Goal: Transaction & Acquisition: Purchase product/service

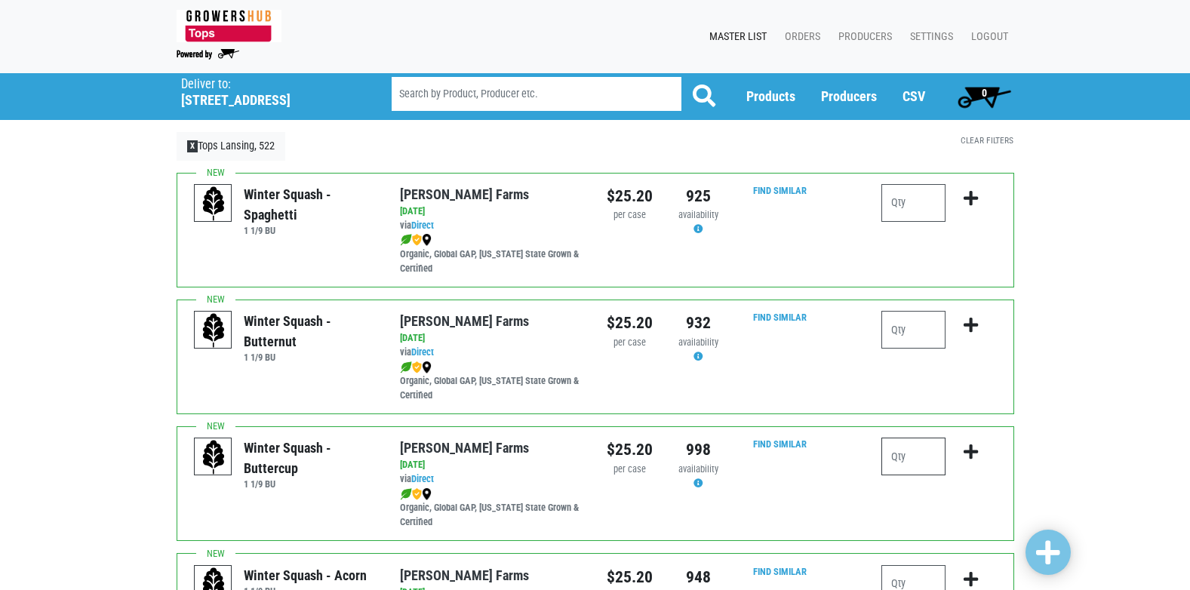
click at [914, 463] on input "number" at bounding box center [914, 457] width 64 height 38
click at [976, 451] on icon "submit" at bounding box center [971, 452] width 14 height 17
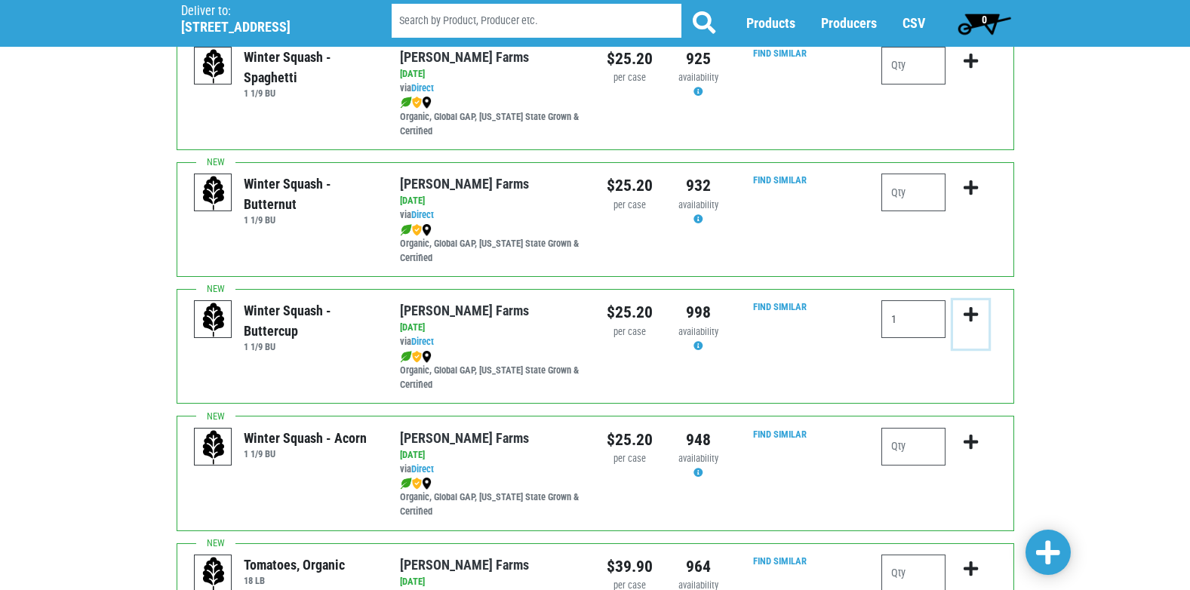
scroll to position [151, 0]
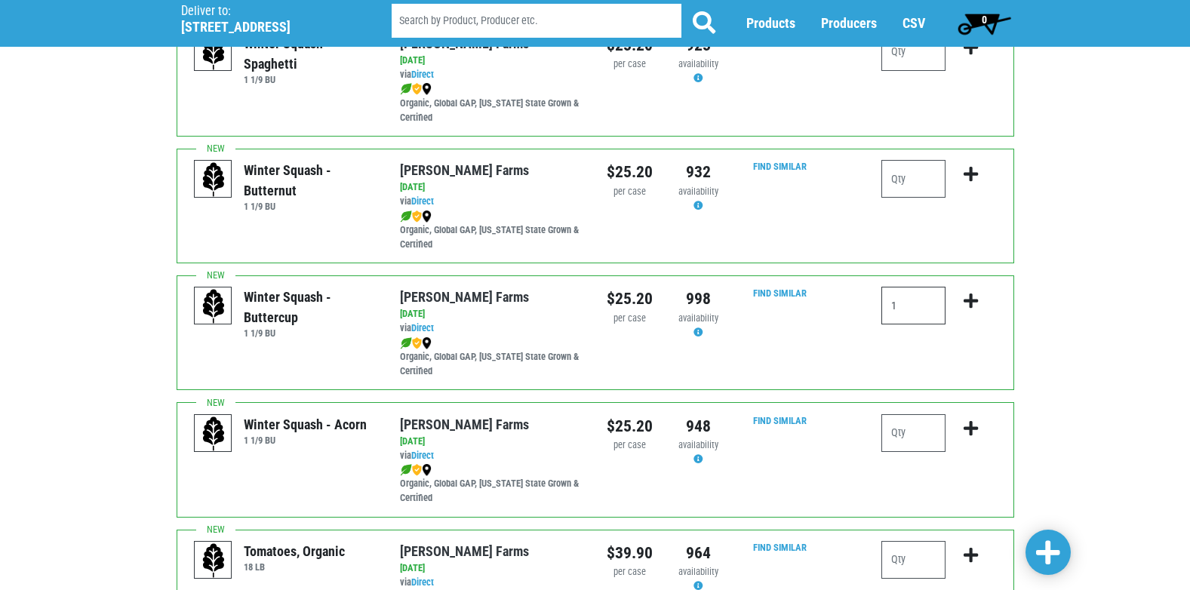
click at [898, 305] on input "1" at bounding box center [914, 306] width 64 height 38
type input "1"
click at [919, 432] on input "number" at bounding box center [914, 433] width 64 height 38
type input "1"
click at [975, 428] on icon "submit" at bounding box center [971, 428] width 14 height 17
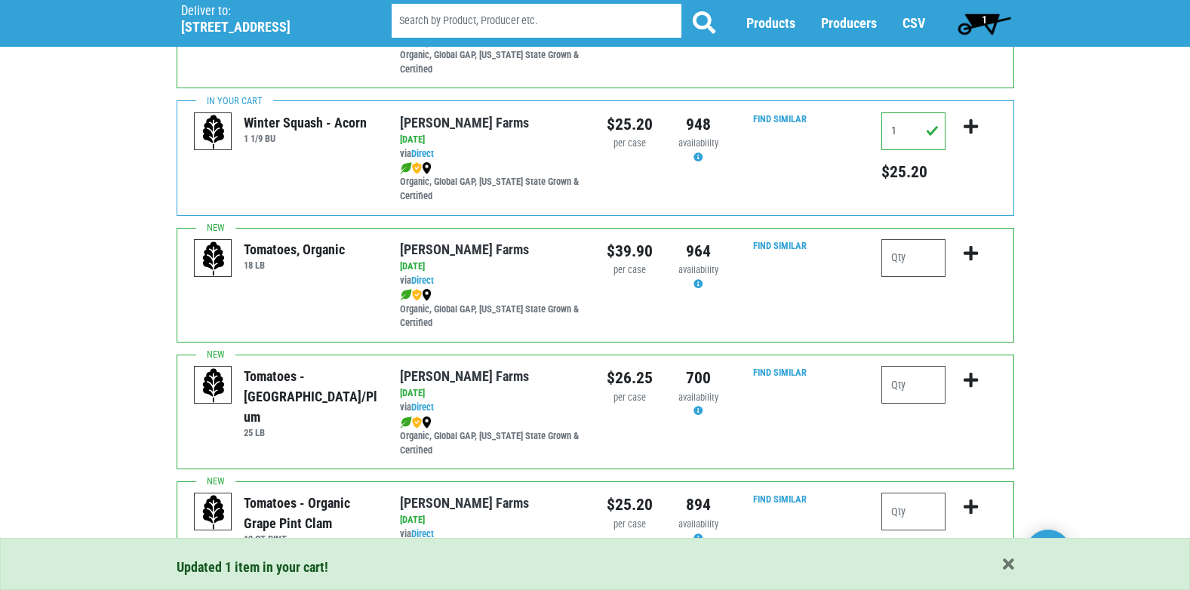
scroll to position [528, 0]
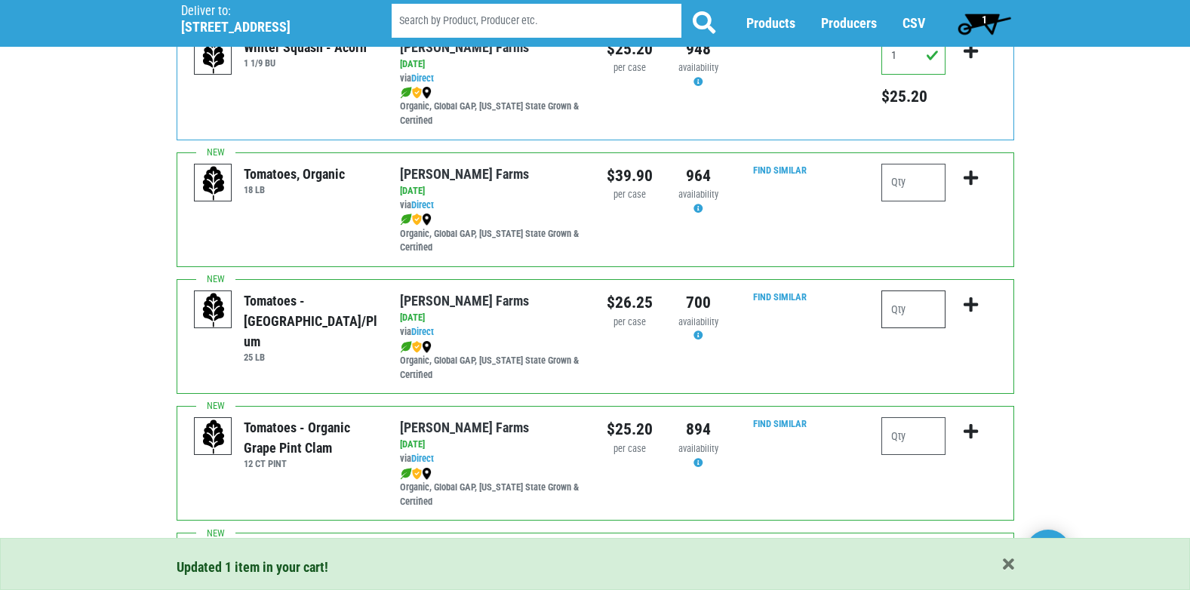
click at [928, 314] on input "number" at bounding box center [914, 310] width 64 height 38
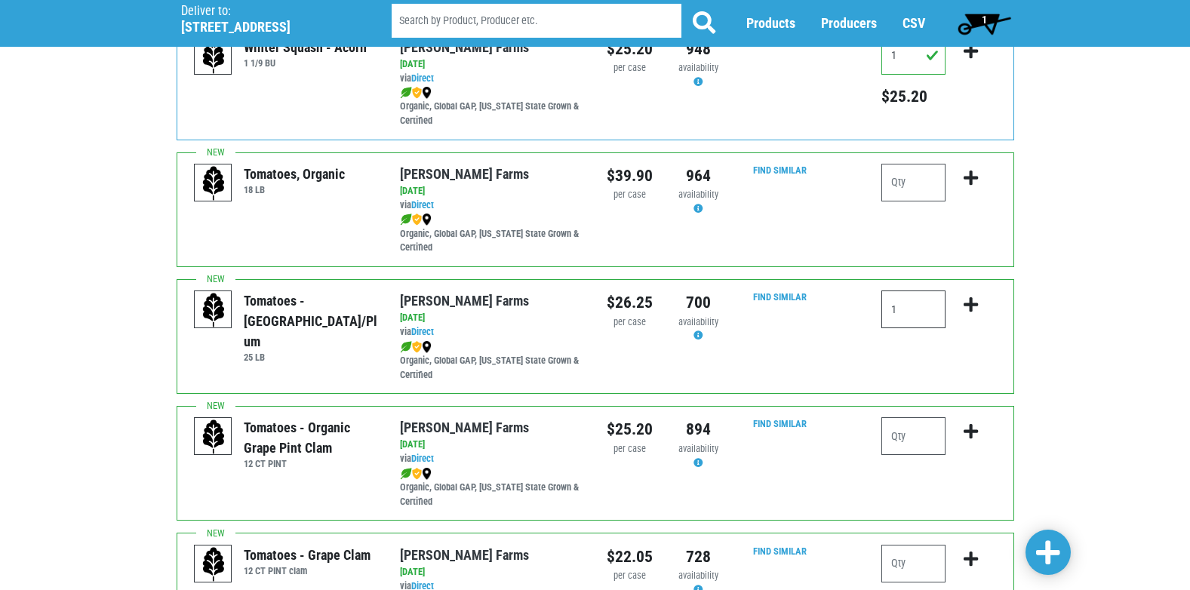
type input "1"
click at [973, 302] on icon "submit" at bounding box center [971, 305] width 14 height 17
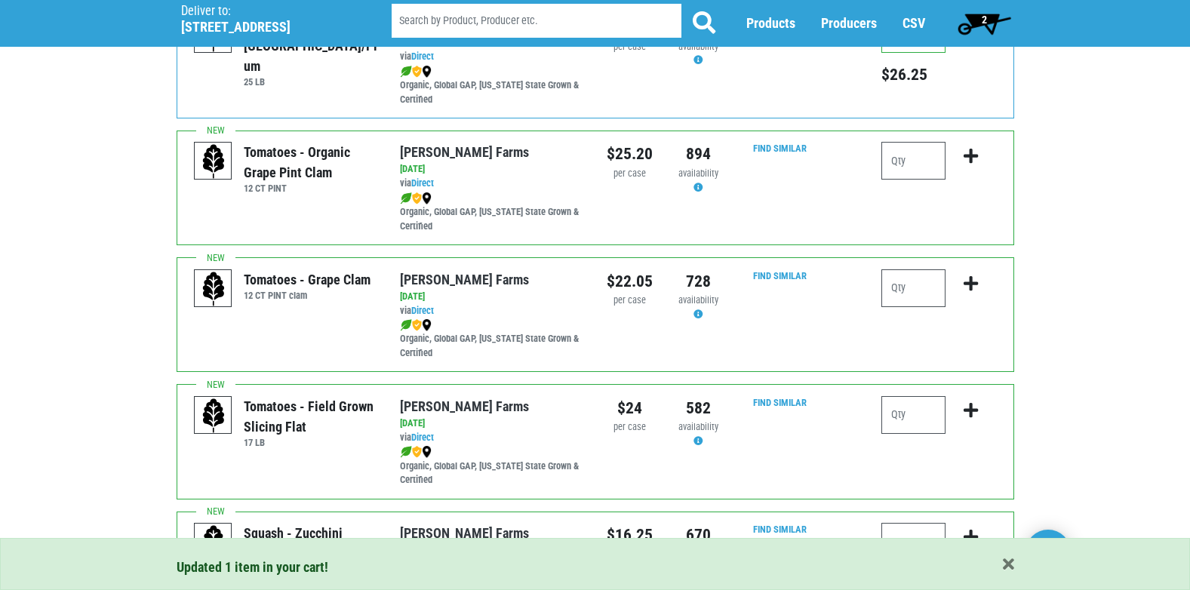
scroll to position [830, 0]
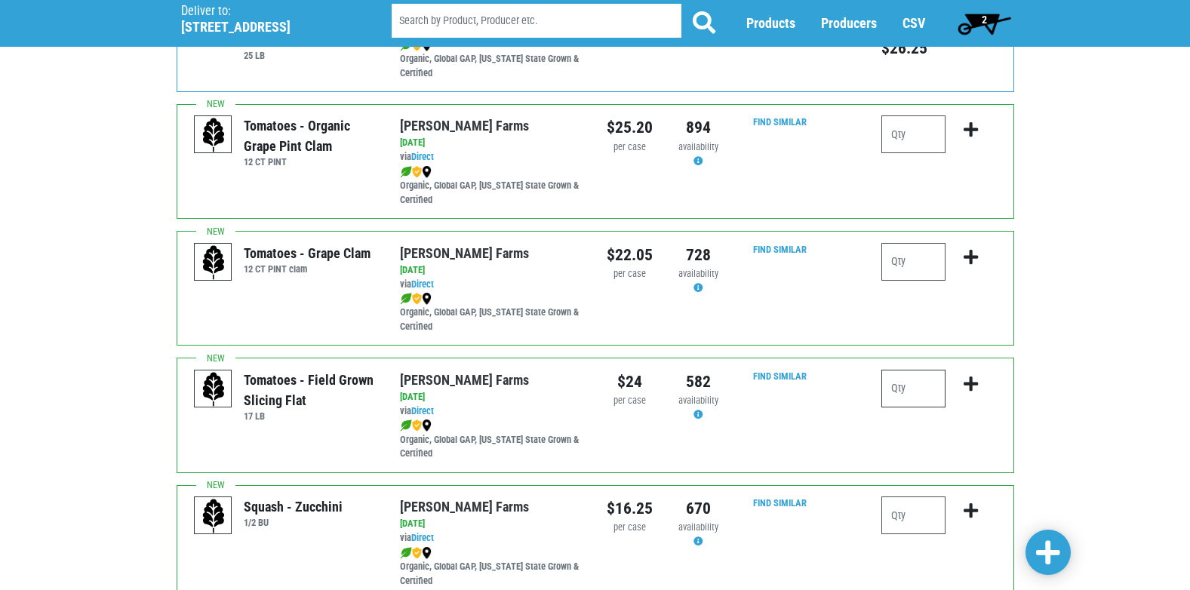
click at [916, 392] on input "number" at bounding box center [914, 389] width 64 height 38
type input "3"
click at [969, 385] on icon "submit" at bounding box center [971, 384] width 14 height 17
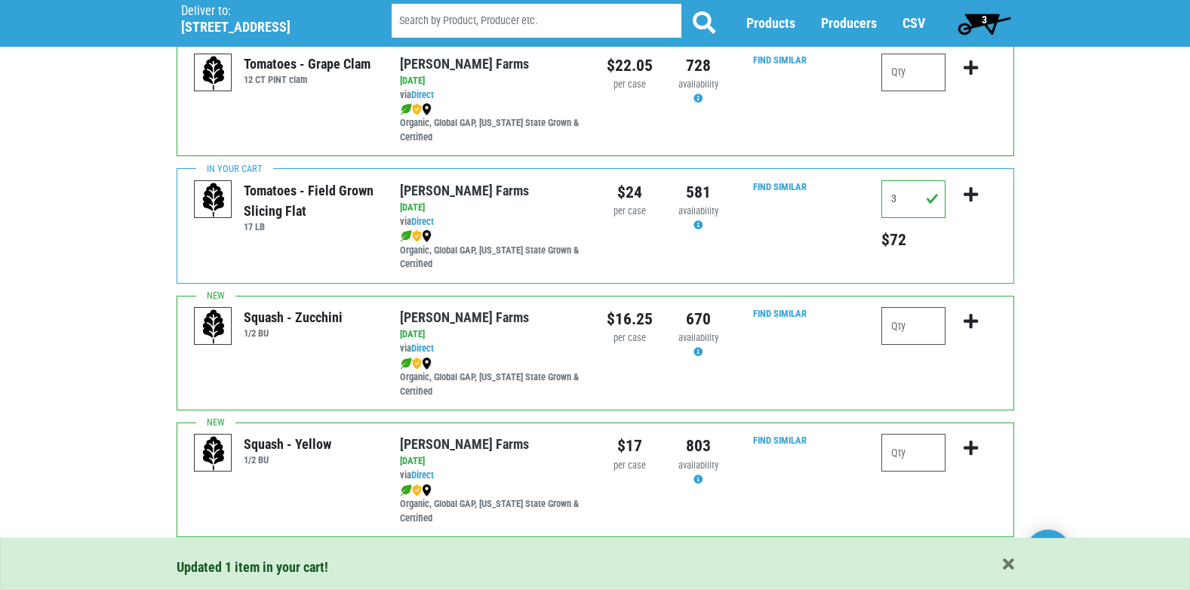
scroll to position [1057, 0]
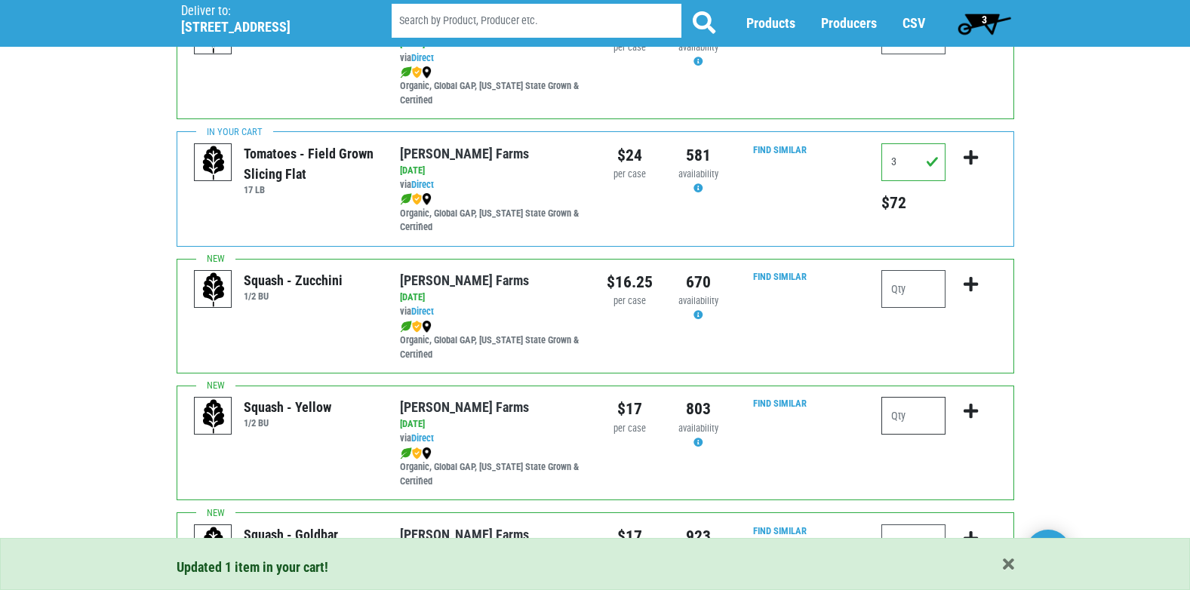
click at [913, 421] on input "number" at bounding box center [914, 416] width 64 height 38
type input "1"
click at [968, 411] on icon "submit" at bounding box center [971, 411] width 14 height 17
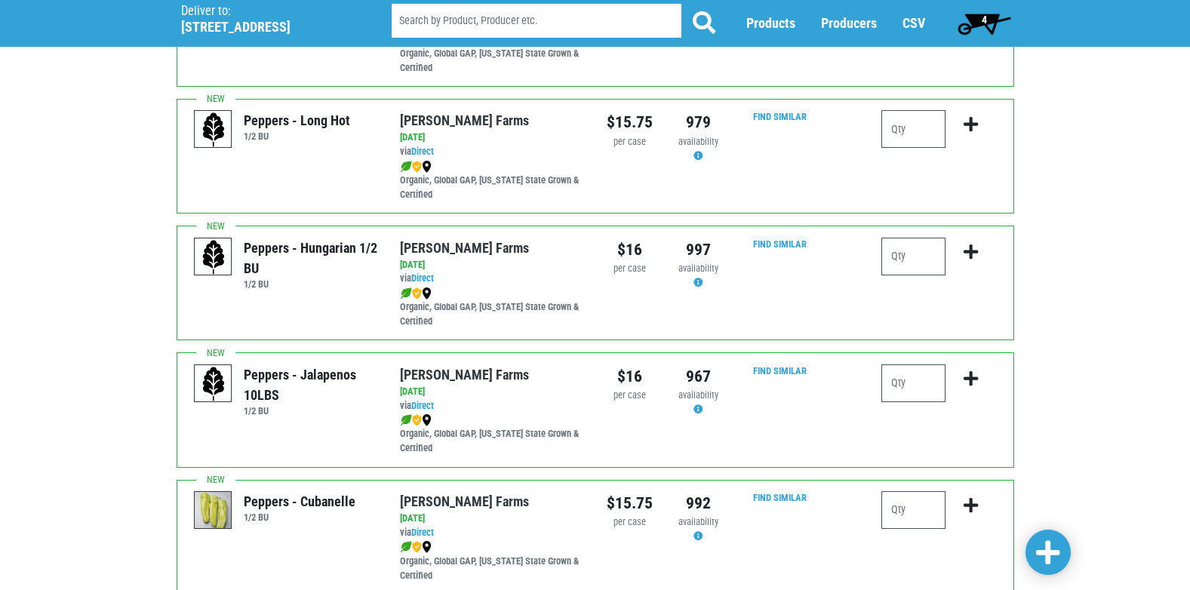
scroll to position [1811, 0]
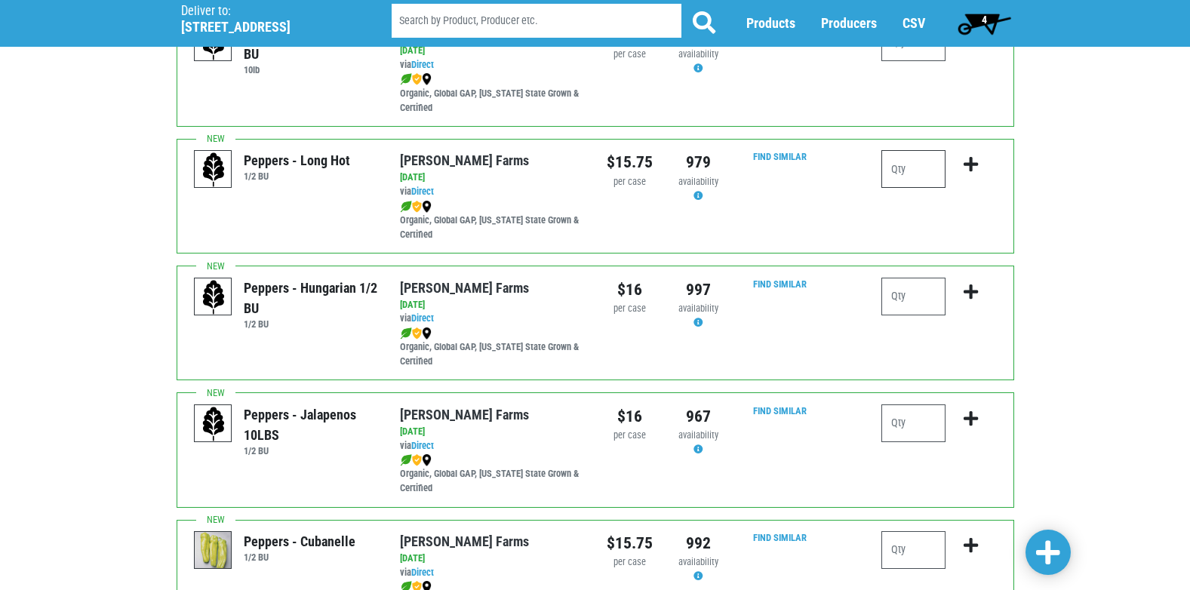
click at [922, 170] on input "number" at bounding box center [914, 169] width 64 height 38
type input "1"
click at [973, 165] on icon "submit" at bounding box center [971, 164] width 14 height 17
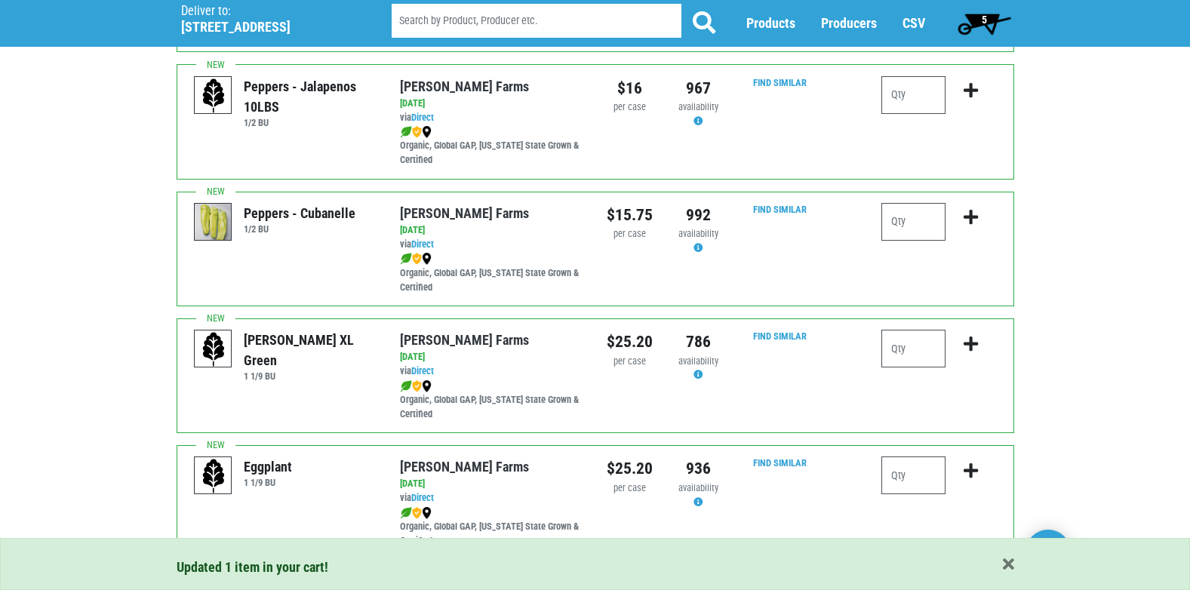
scroll to position [2205, 0]
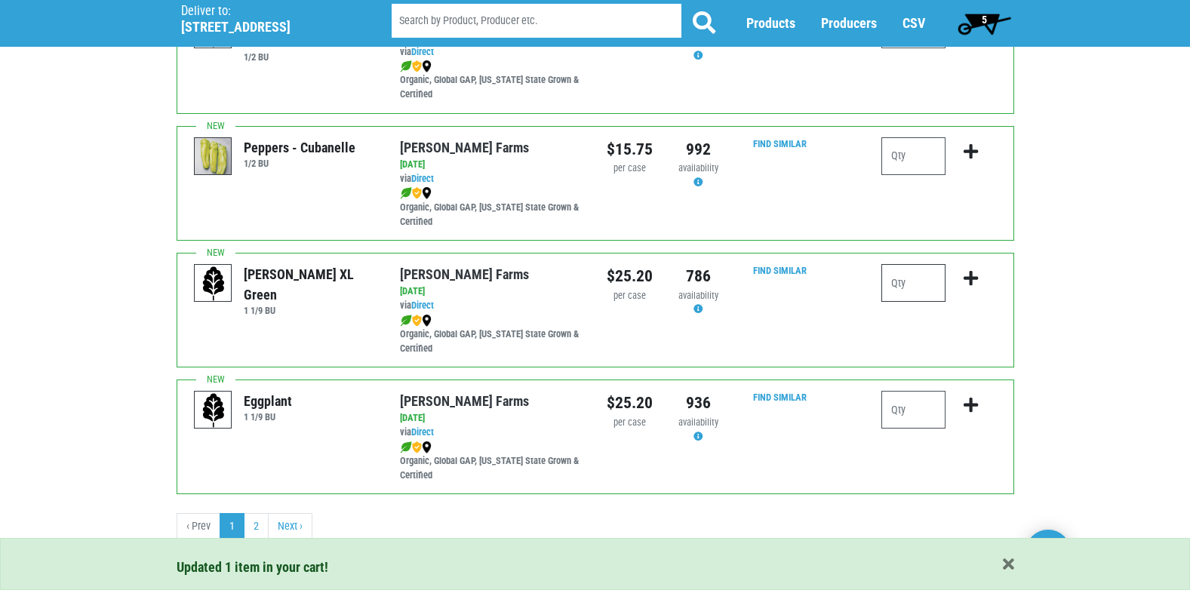
click at [925, 286] on input "number" at bounding box center [914, 283] width 64 height 38
type input "1"
click at [971, 281] on icon "submit" at bounding box center [971, 278] width 14 height 17
click at [924, 414] on input "number" at bounding box center [914, 410] width 64 height 38
type input "1"
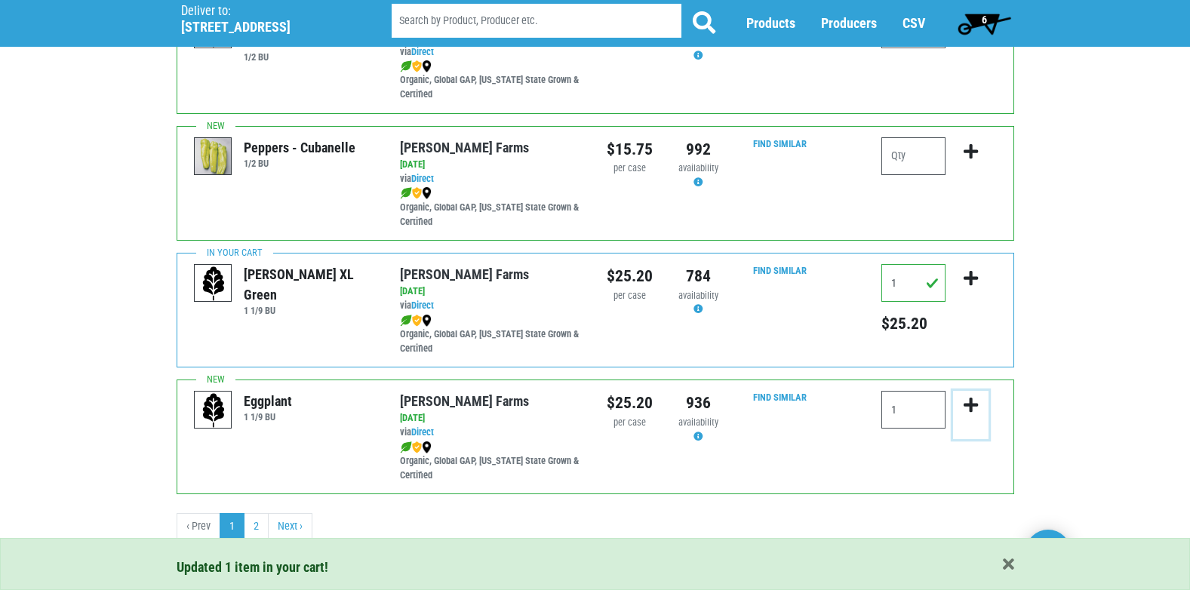
click at [972, 402] on icon "submit" at bounding box center [971, 405] width 14 height 17
click at [292, 528] on link "Next ›" at bounding box center [290, 526] width 45 height 27
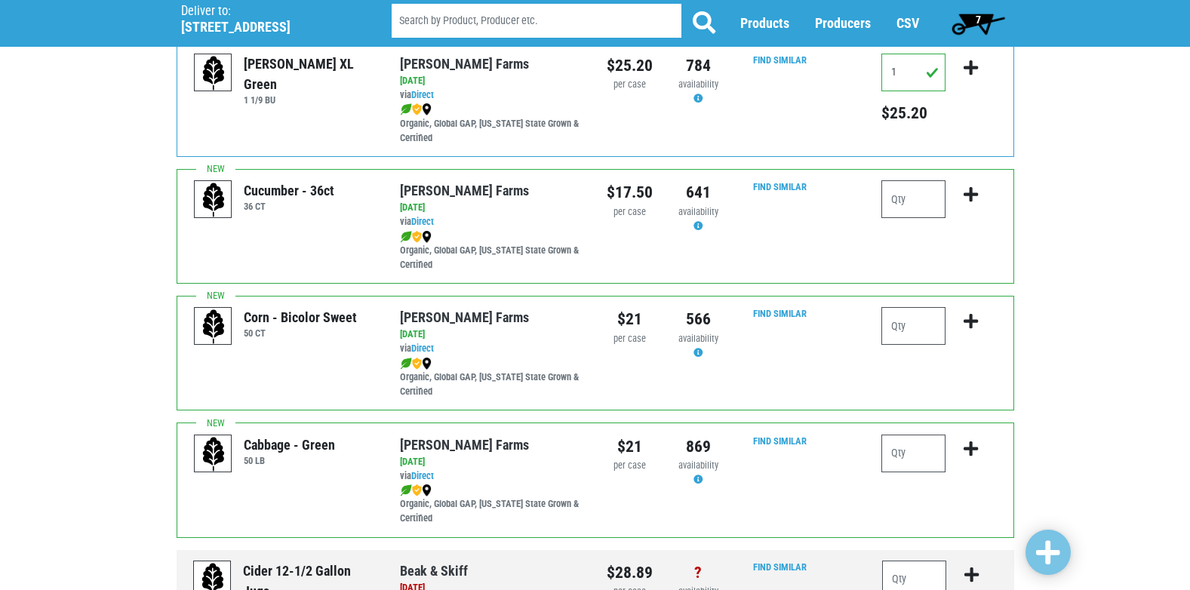
scroll to position [151, 0]
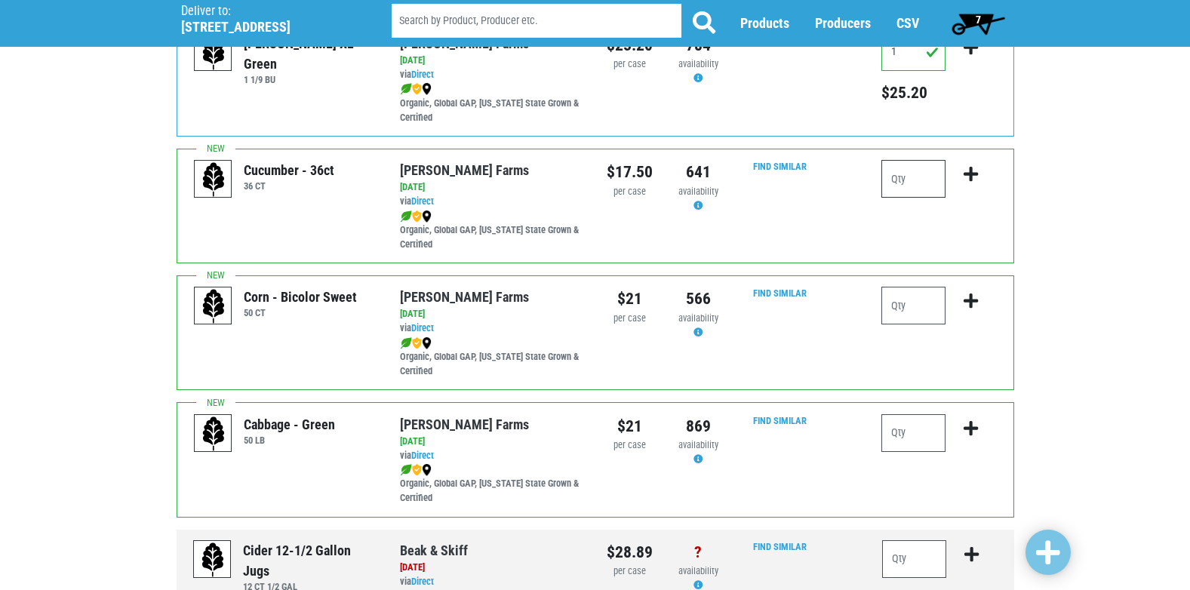
click at [910, 179] on input "number" at bounding box center [914, 179] width 64 height 38
type input "2"
click at [973, 171] on icon "submit" at bounding box center [971, 174] width 14 height 17
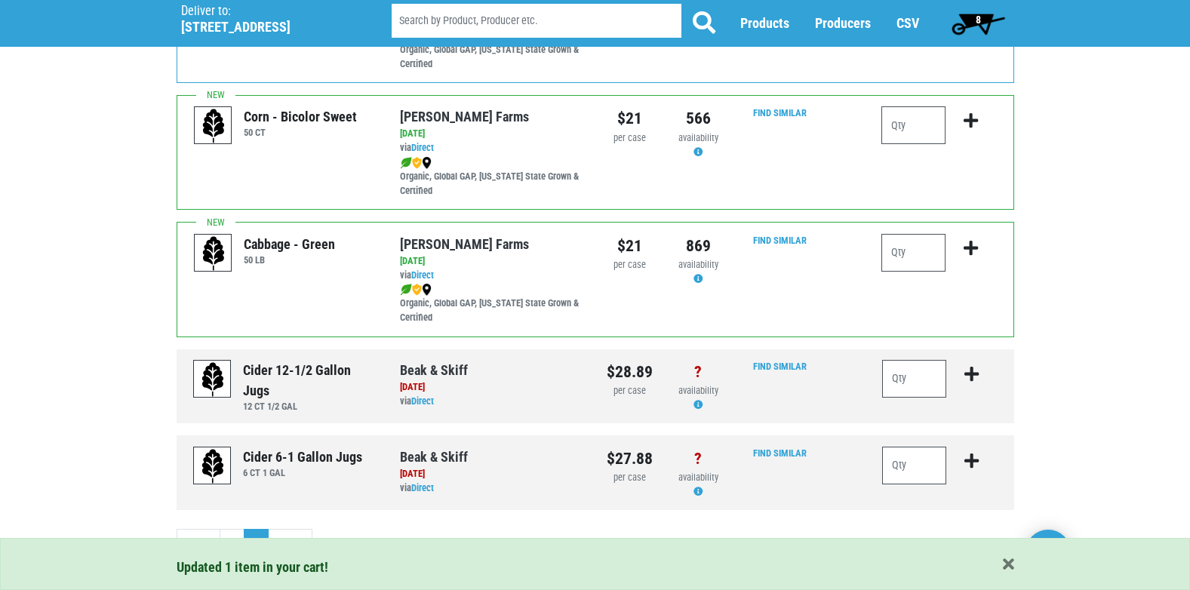
scroll to position [347, 0]
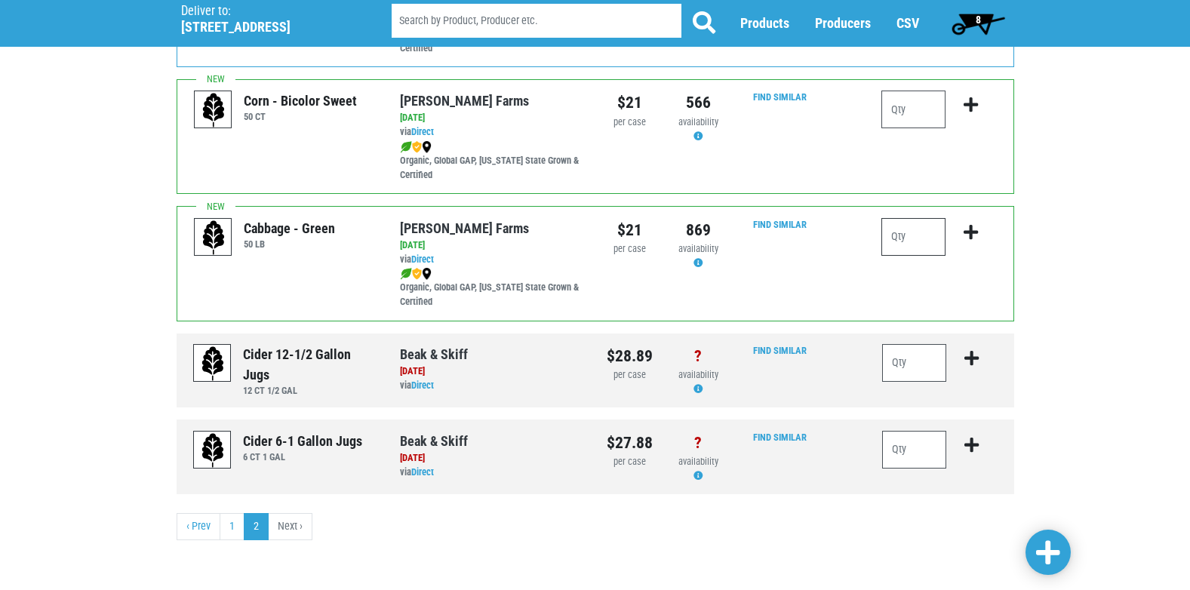
click at [918, 233] on input "number" at bounding box center [914, 237] width 64 height 38
type input "1"
click at [970, 231] on icon "submit" at bounding box center [971, 232] width 14 height 17
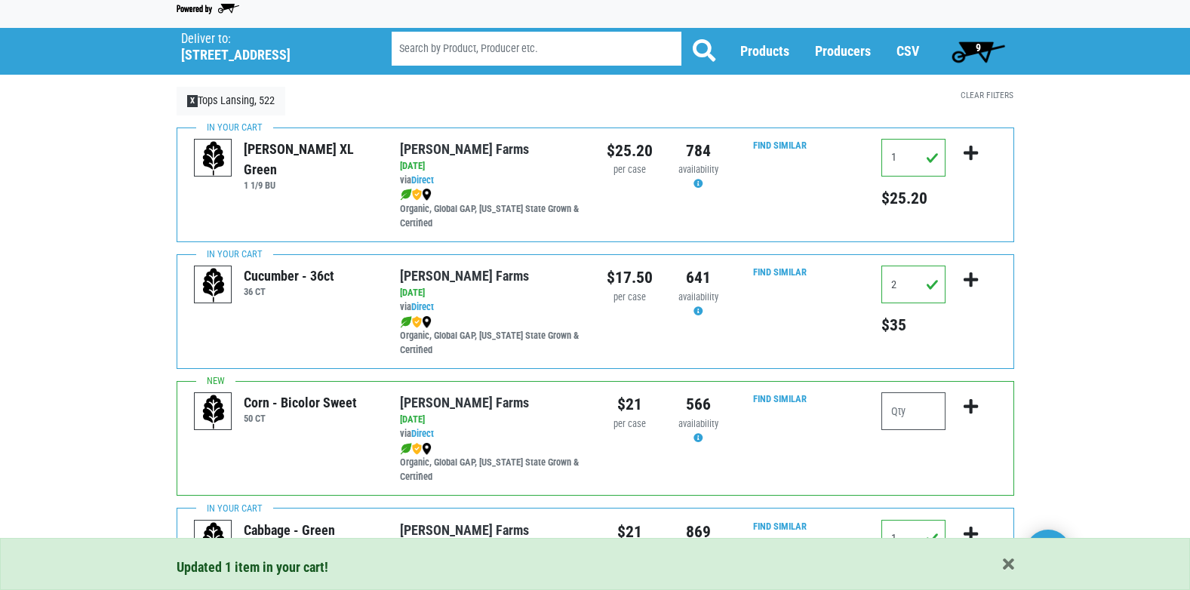
scroll to position [0, 0]
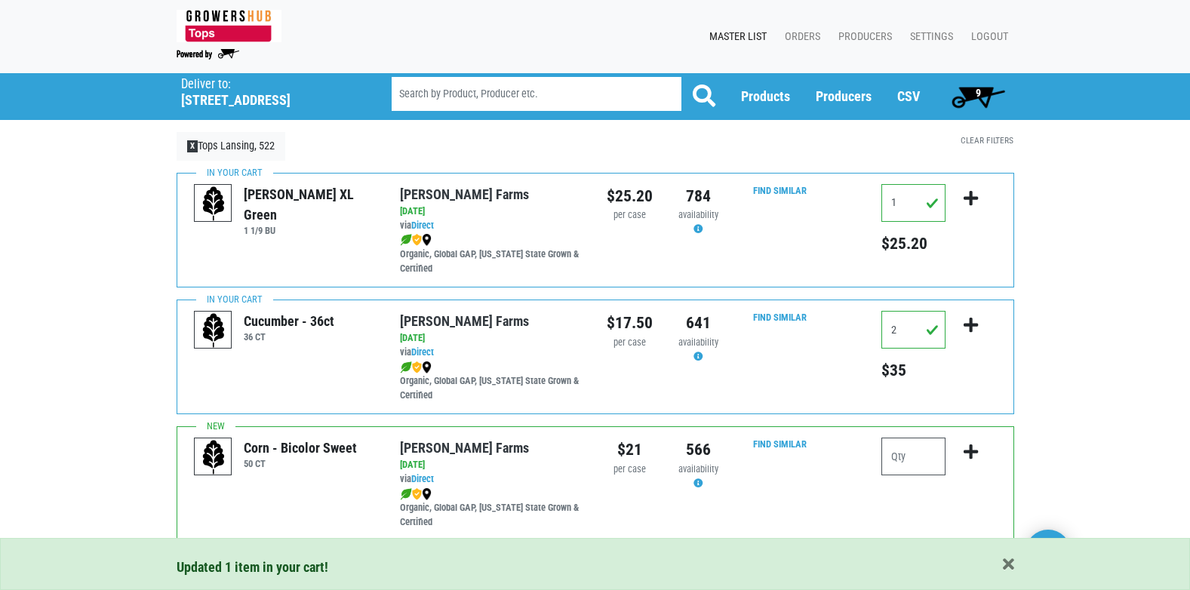
click at [980, 91] on span "9" at bounding box center [978, 93] width 5 height 12
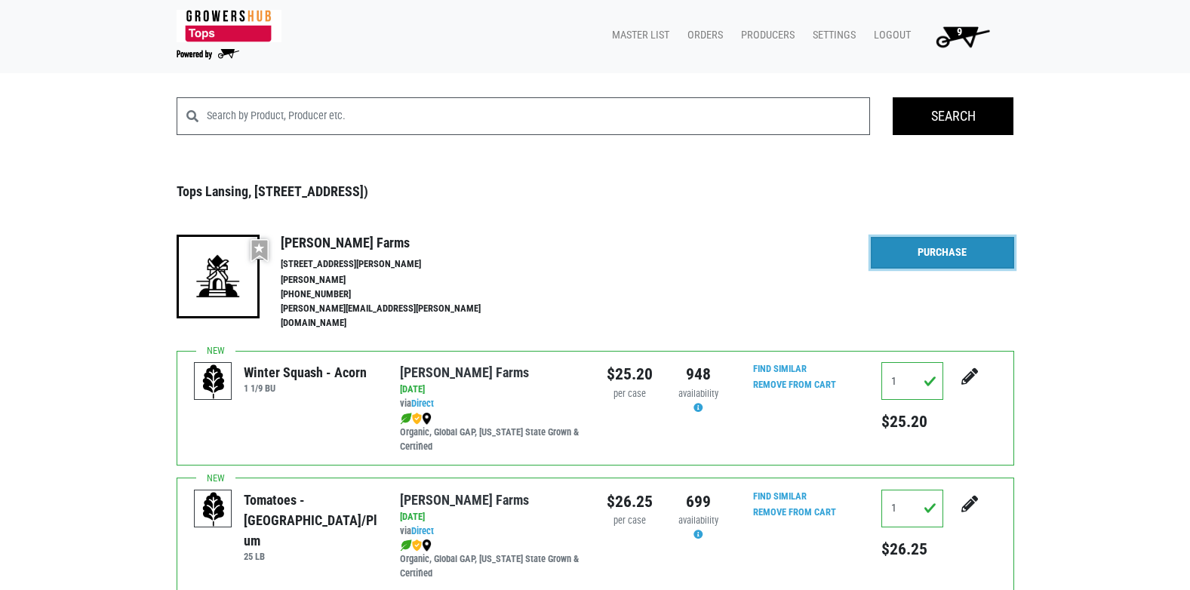
click at [935, 251] on link "Purchase" at bounding box center [942, 253] width 143 height 32
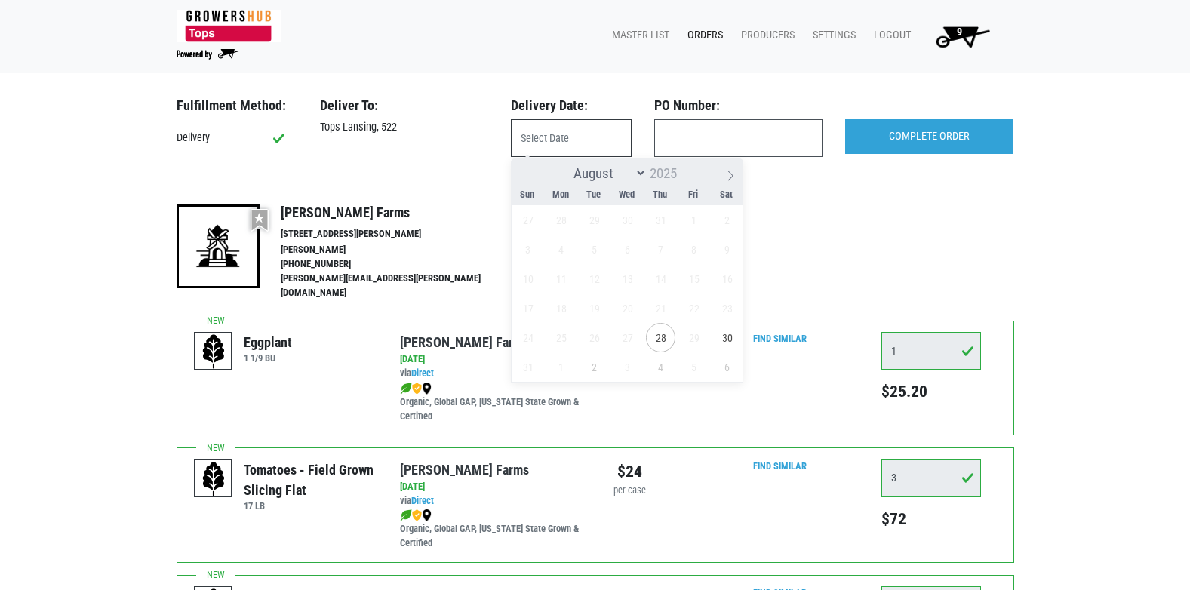
click at [568, 130] on input "text" at bounding box center [571, 138] width 121 height 38
click at [657, 334] on span "28" at bounding box center [660, 337] width 29 height 29
type input "[DATE]"
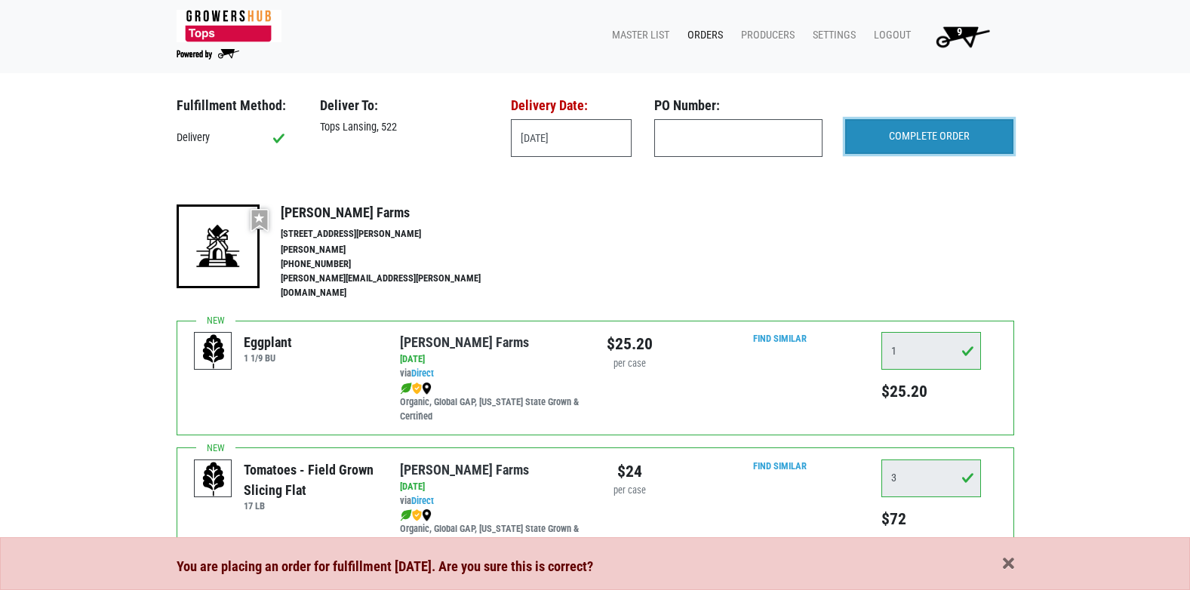
click at [929, 144] on input "COMPLETE ORDER" at bounding box center [929, 136] width 168 height 35
